Goal: Task Accomplishment & Management: Manage account settings

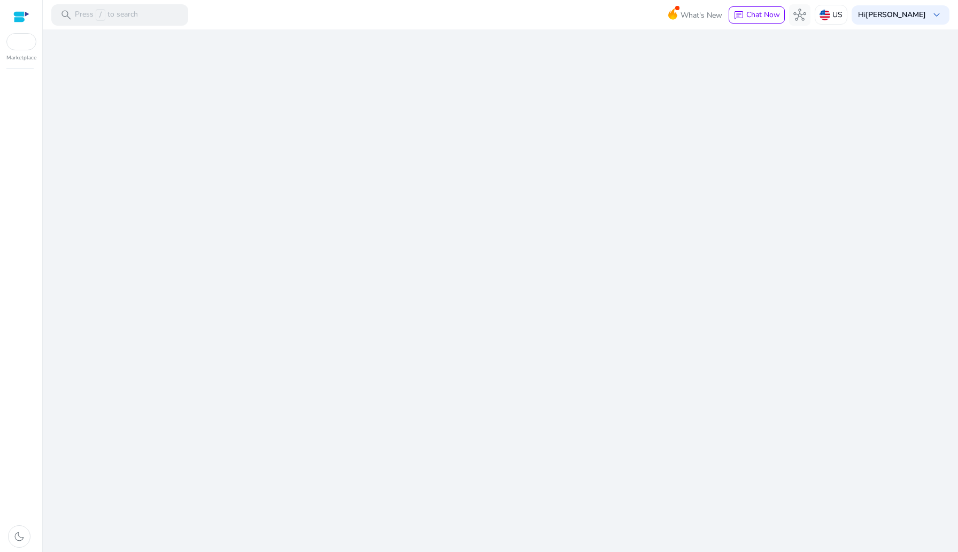
click at [802, 241] on body "We recommend switching to desktop view for the best experience. Marketplace dar…" at bounding box center [479, 276] width 958 height 552
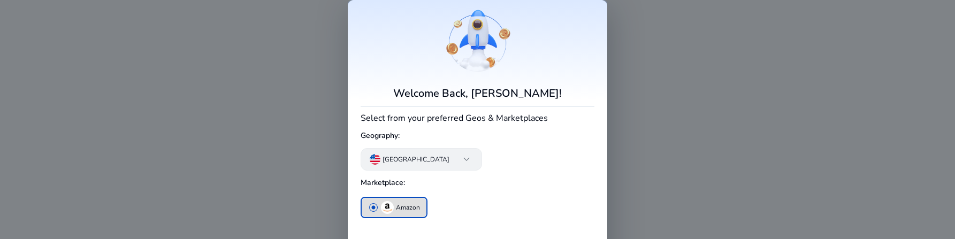
type input "**********"
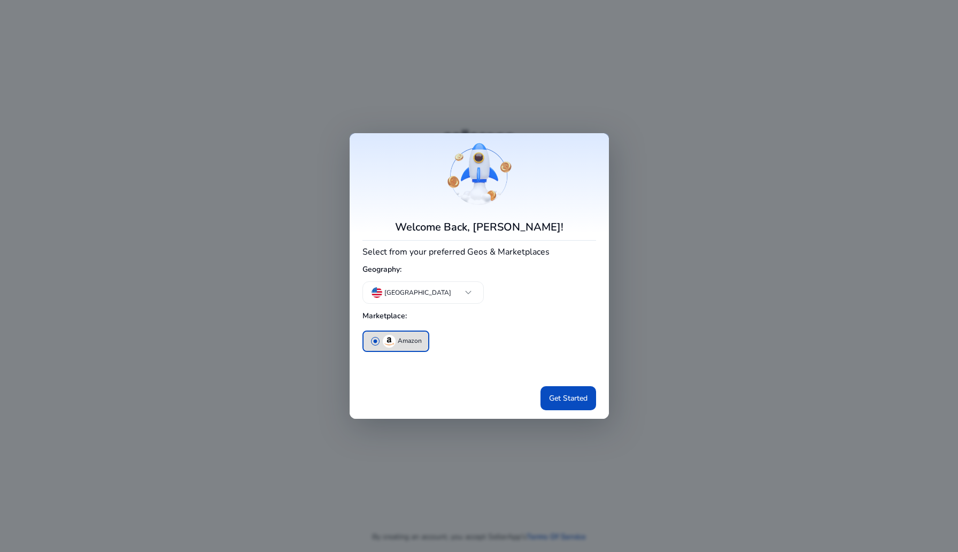
click at [638, 171] on div at bounding box center [479, 276] width 958 height 552
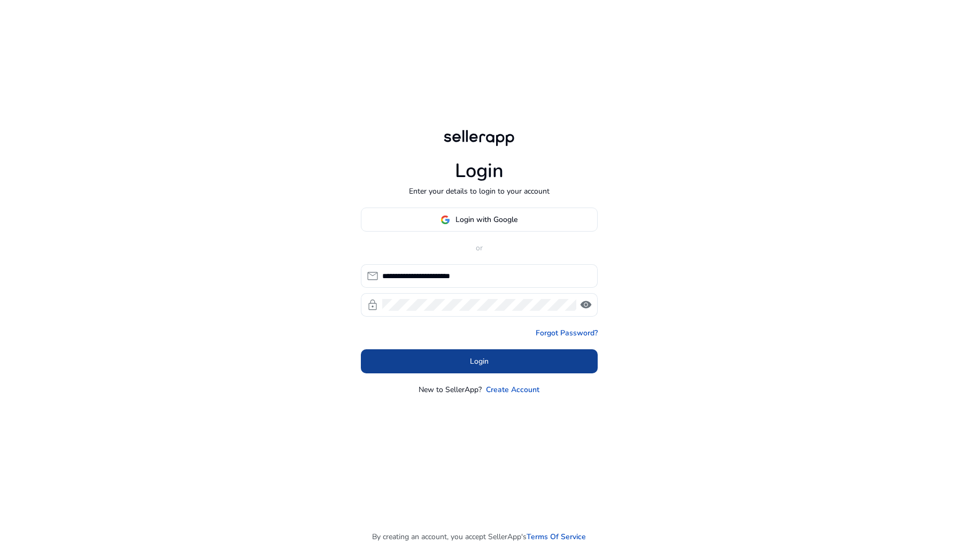
click at [426, 354] on span at bounding box center [479, 362] width 237 height 26
